Goal: Information Seeking & Learning: Learn about a topic

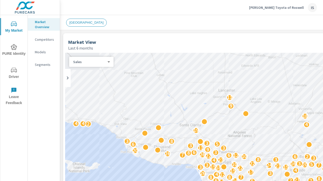
scroll to position [192, 0]
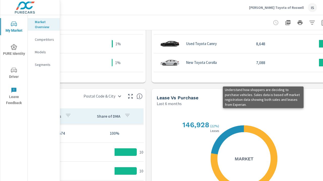
scroll to position [358, 114]
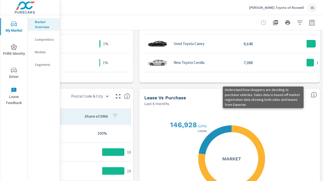
click at [273, 22] on icon "button" at bounding box center [275, 22] width 5 height 5
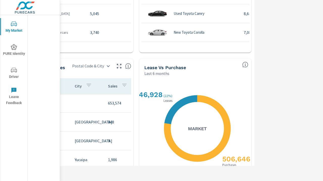
scroll to position [358, 69]
